Goal: Task Accomplishment & Management: Manage account settings

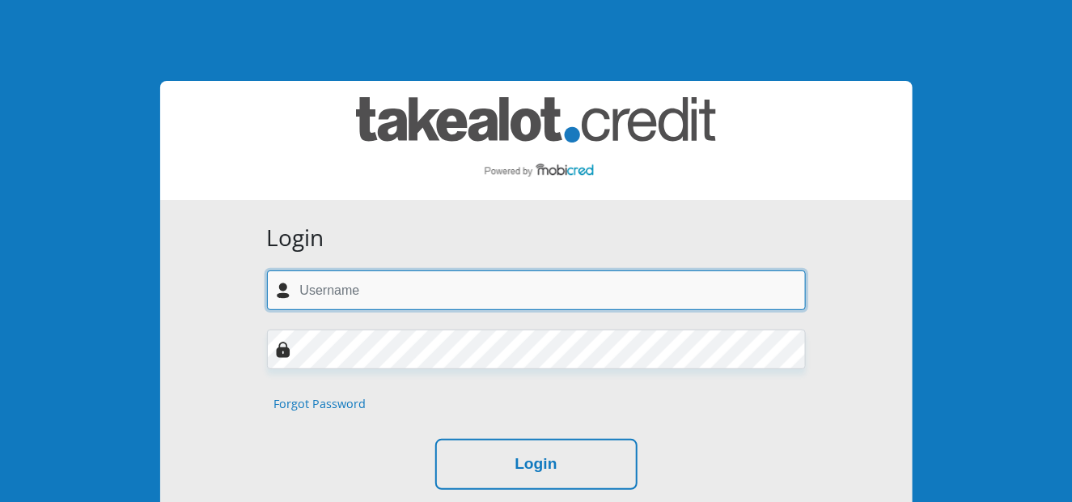
type input "[EMAIL_ADDRESS][DOMAIN_NAME]"
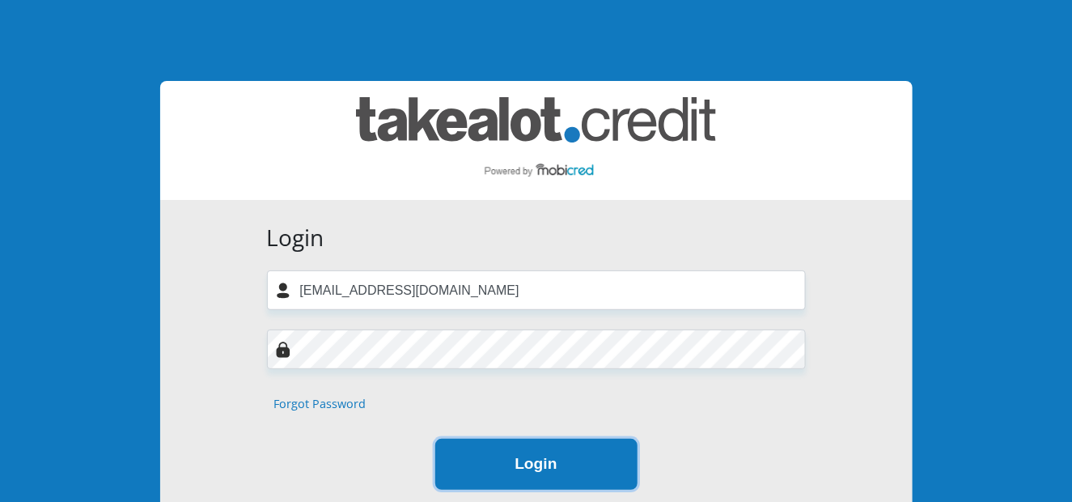
click at [520, 471] on button "Login" at bounding box center [536, 464] width 202 height 51
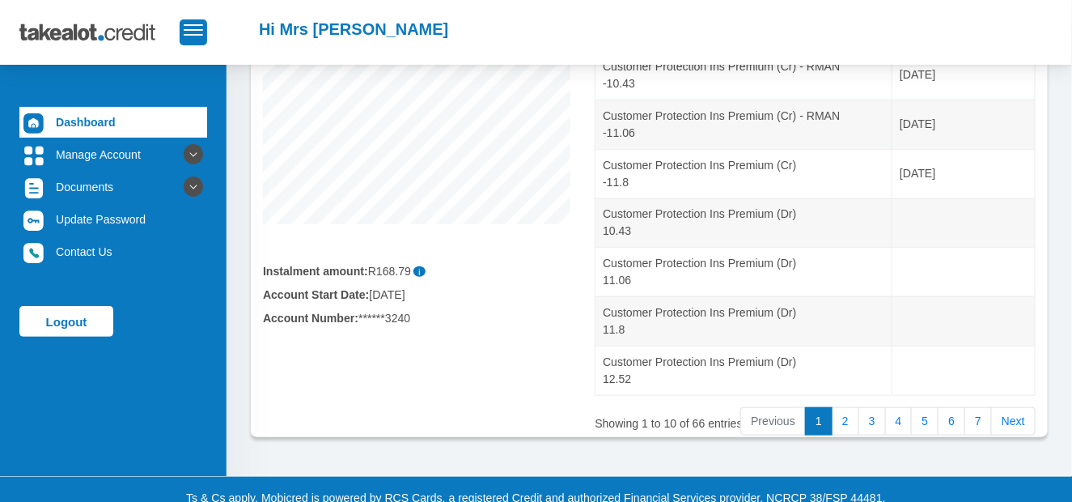
scroll to position [401, 0]
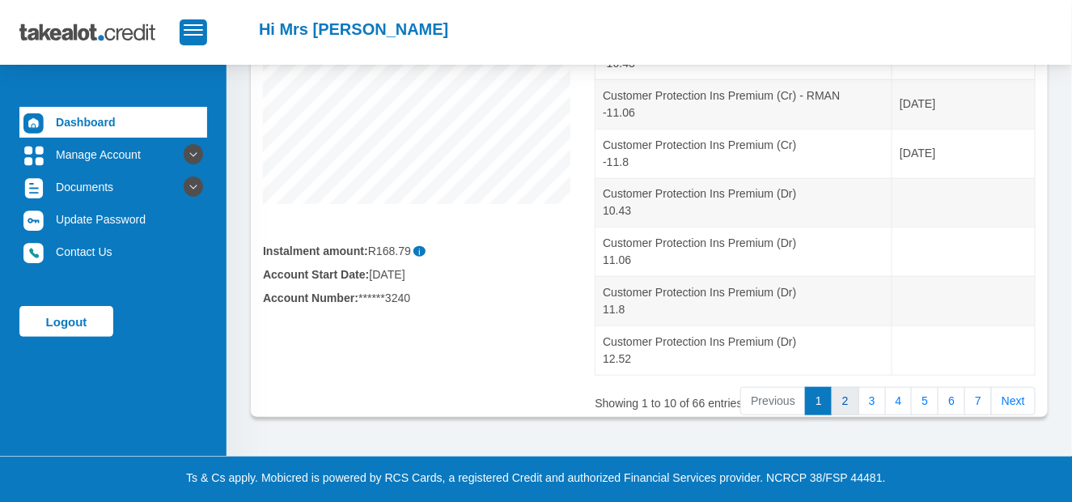
click at [841, 399] on link "2" at bounding box center [846, 401] width 28 height 29
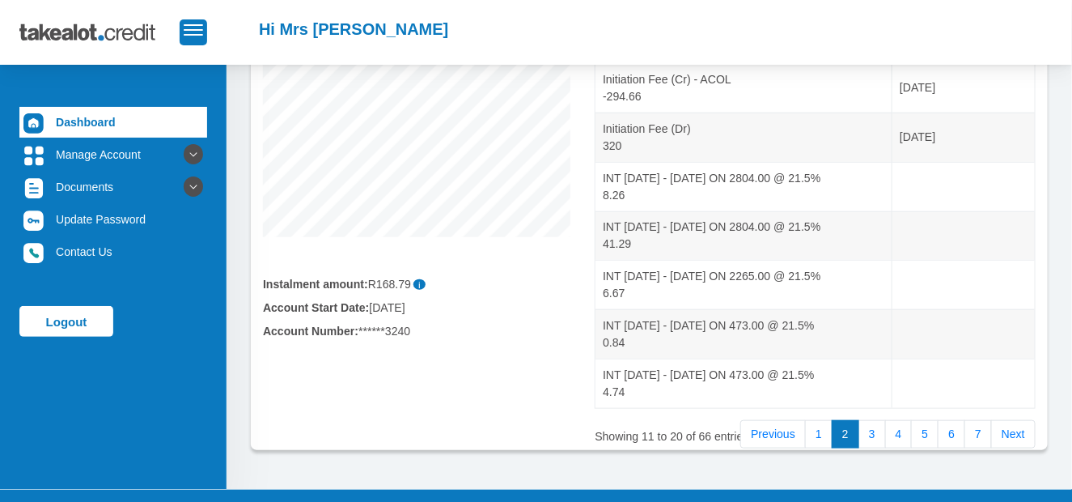
scroll to position [410, 0]
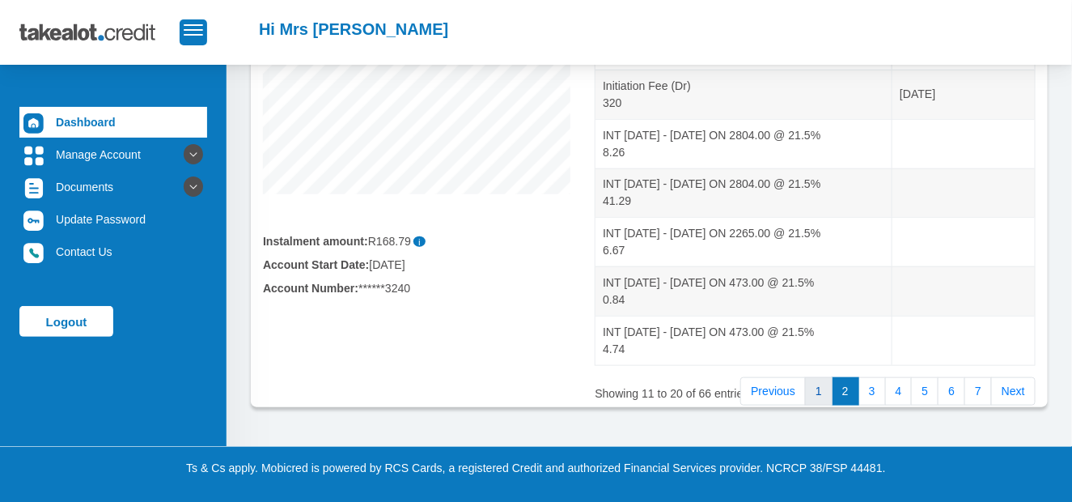
click at [816, 392] on link "1" at bounding box center [819, 391] width 28 height 29
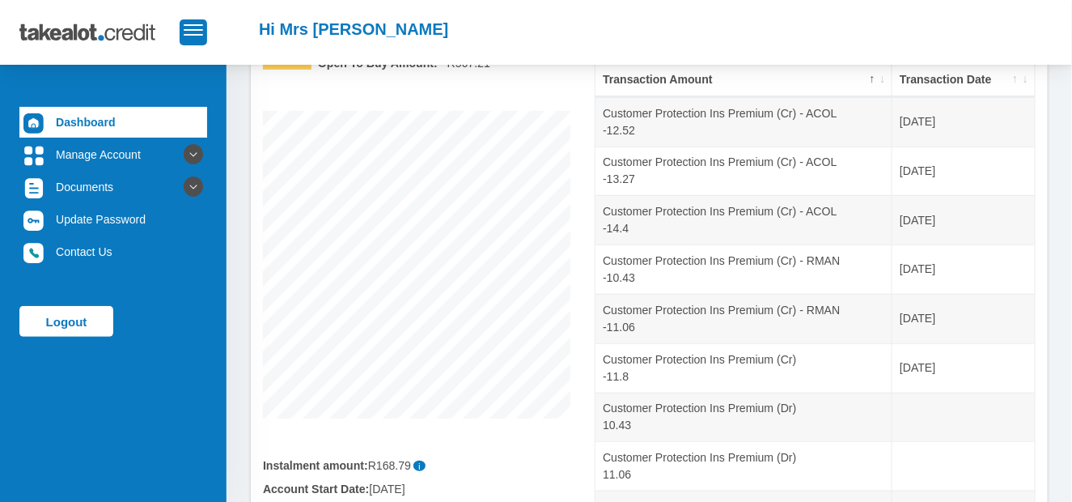
scroll to position [177, 0]
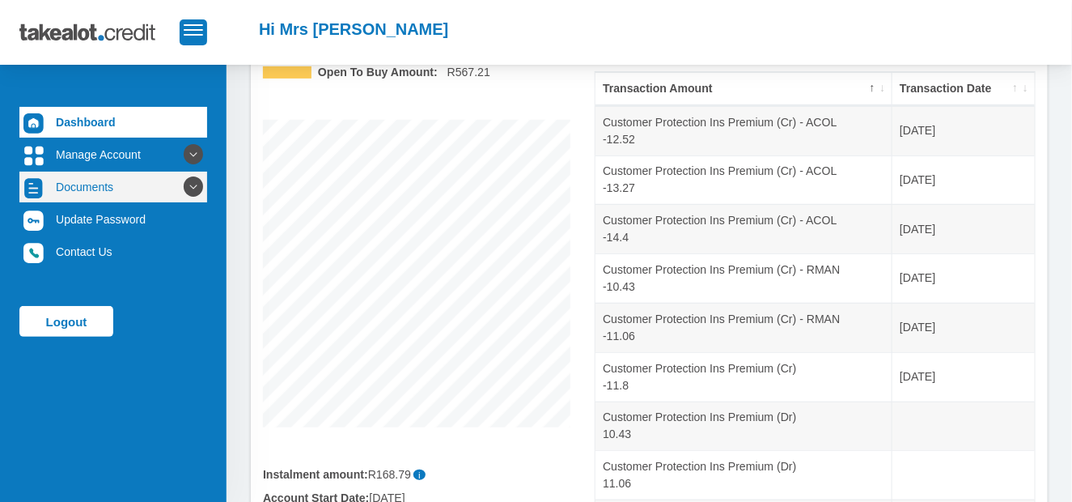
click at [133, 181] on link "Documents" at bounding box center [113, 187] width 188 height 31
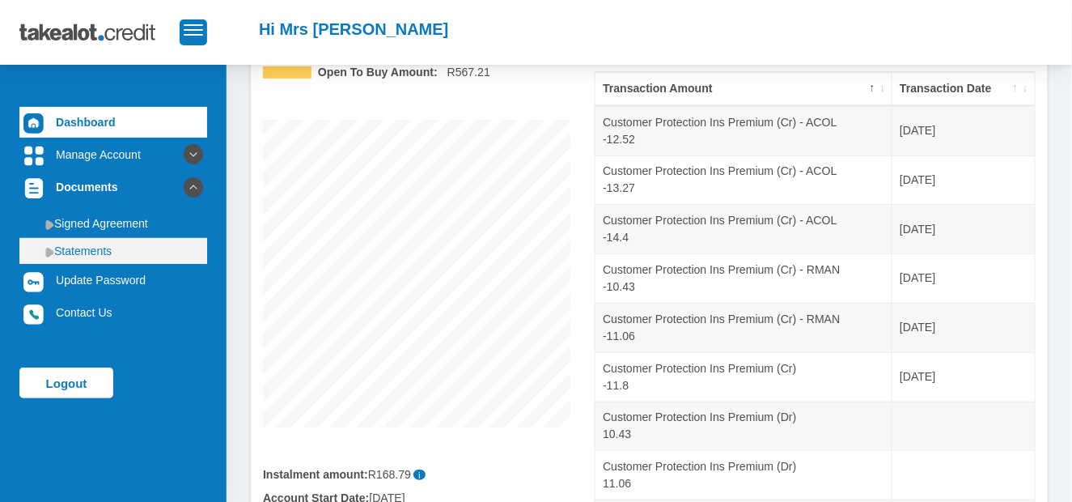
click at [118, 244] on link "Statements" at bounding box center [113, 251] width 188 height 26
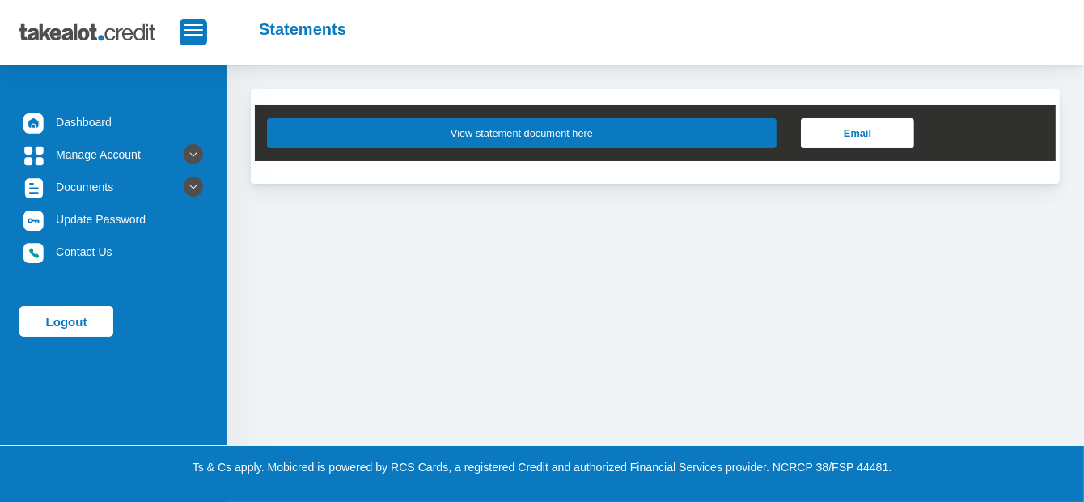
click at [423, 128] on button "View statement document here" at bounding box center [522, 133] width 510 height 30
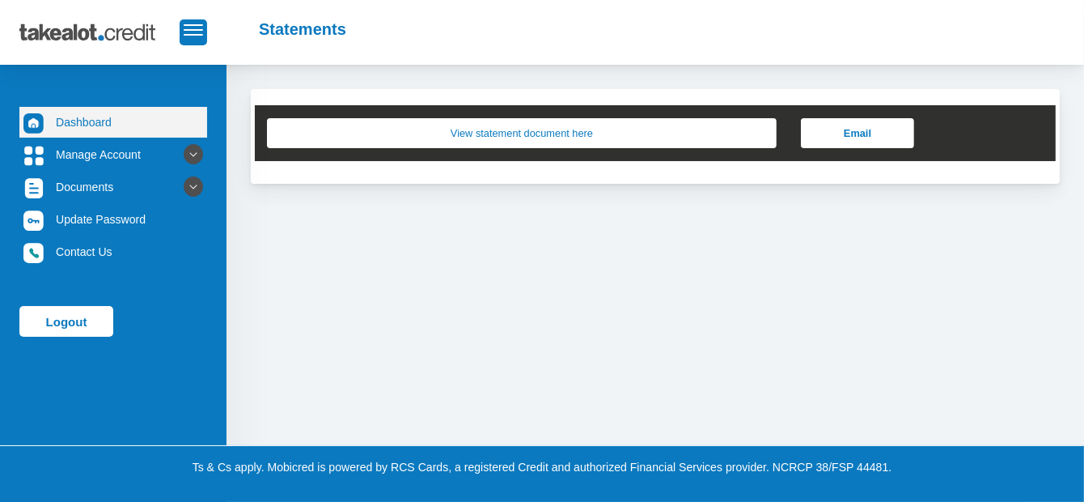
click at [69, 119] on link "Dashboard" at bounding box center [113, 122] width 188 height 31
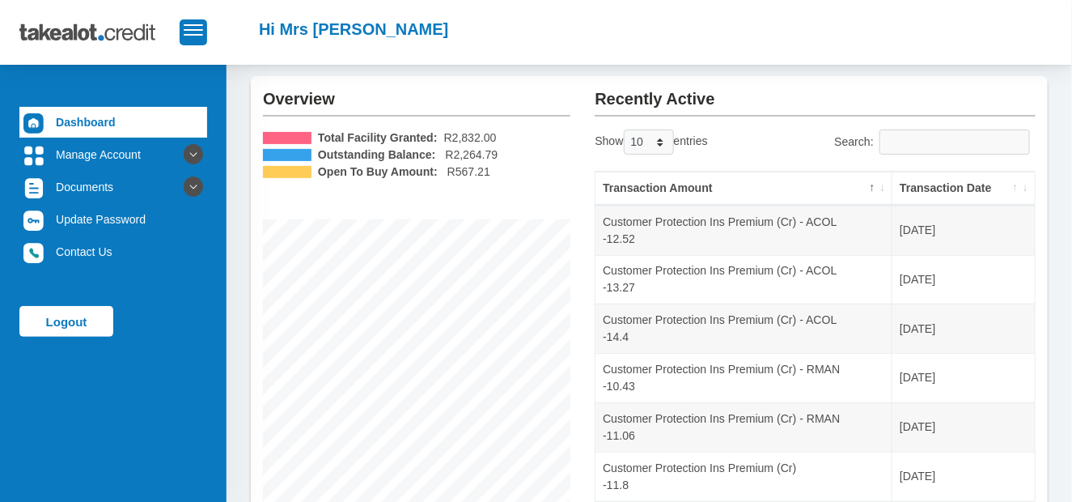
scroll to position [85, 0]
